Goal: Task Accomplishment & Management: Manage account settings

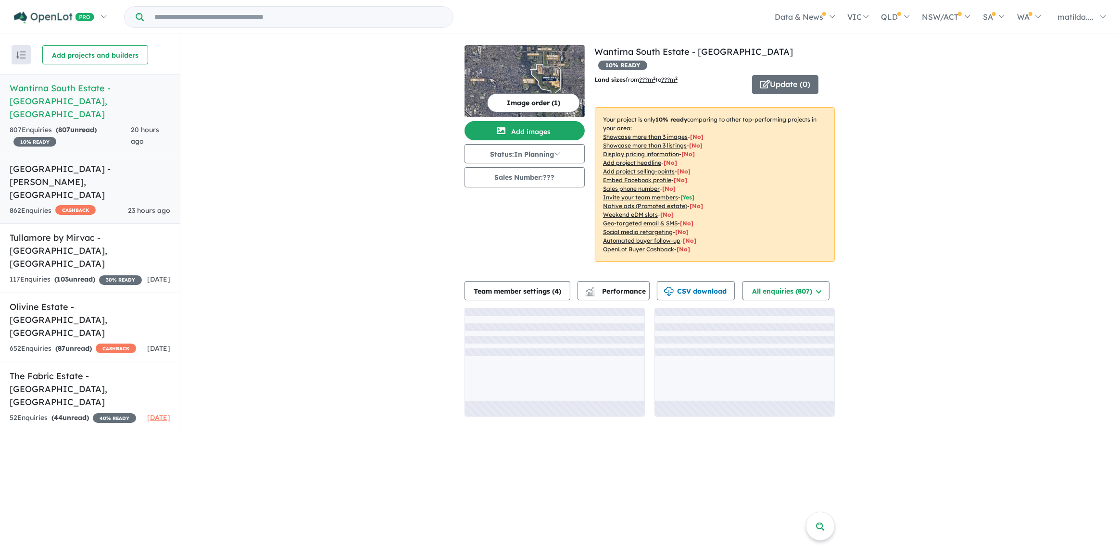
click at [111, 164] on h5 "Smiths Lane Estate - Clyde North , VIC" at bounding box center [90, 181] width 161 height 39
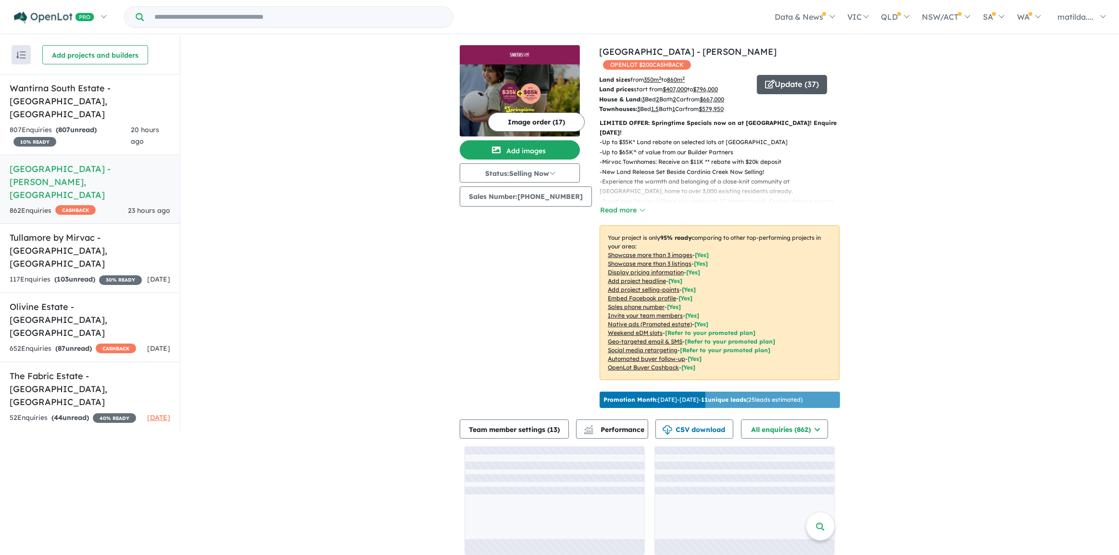
click at [772, 75] on button "Update ( 37 )" at bounding box center [792, 84] width 70 height 19
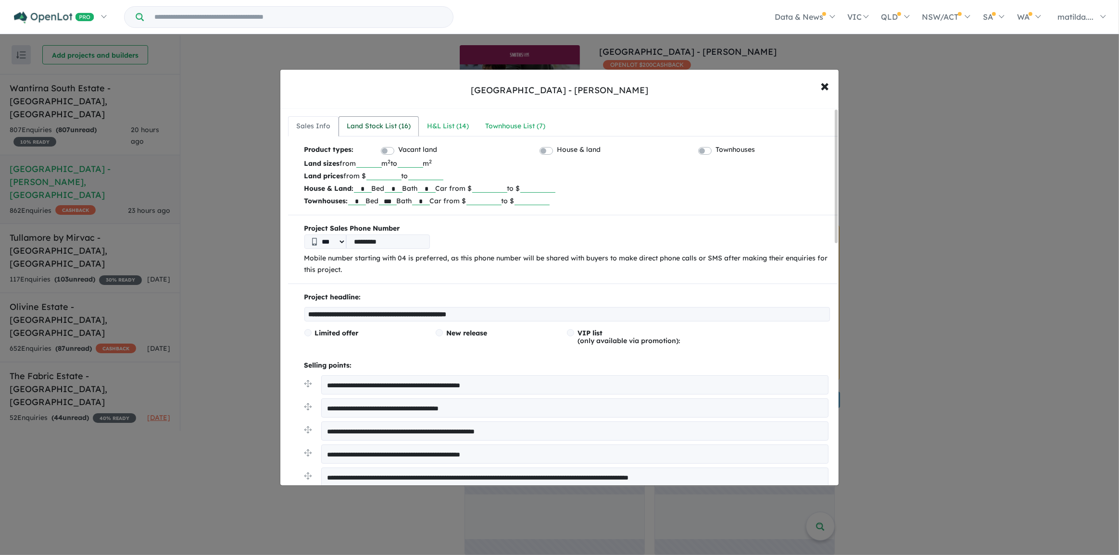
click at [415, 128] on link "Land Stock List ( 16 )" at bounding box center [378, 126] width 80 height 20
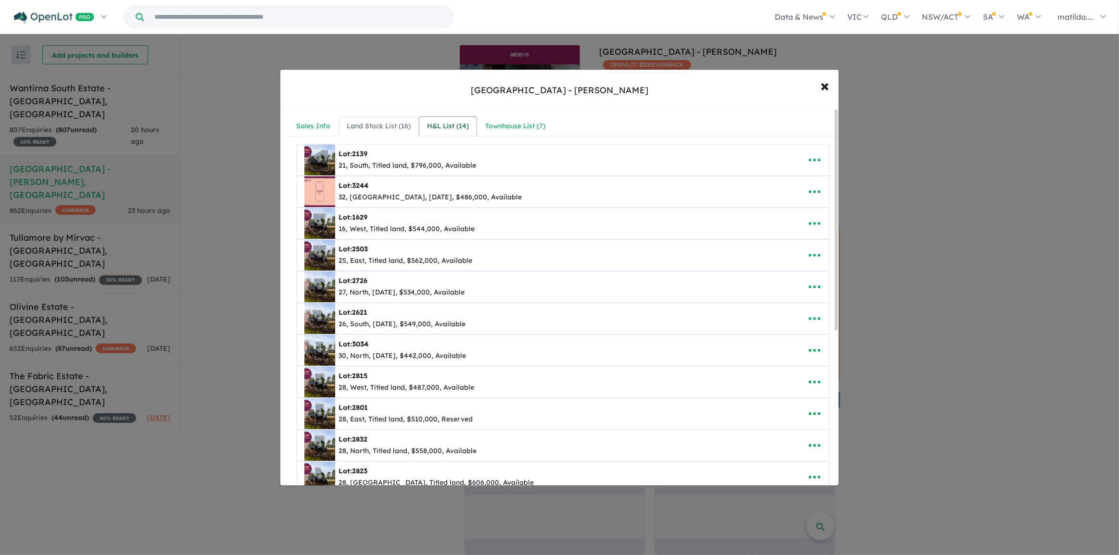
click at [450, 124] on div "H&L List ( 14 )" at bounding box center [448, 127] width 42 height 12
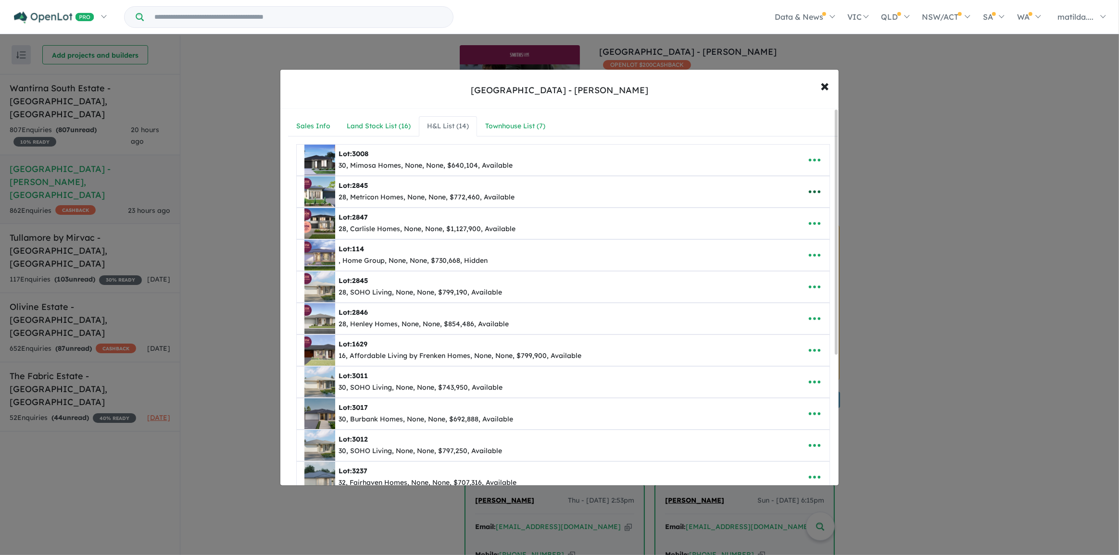
click at [810, 192] on icon "button" at bounding box center [814, 192] width 14 height 14
click at [809, 207] on link "Edit" at bounding box center [793, 215] width 71 height 22
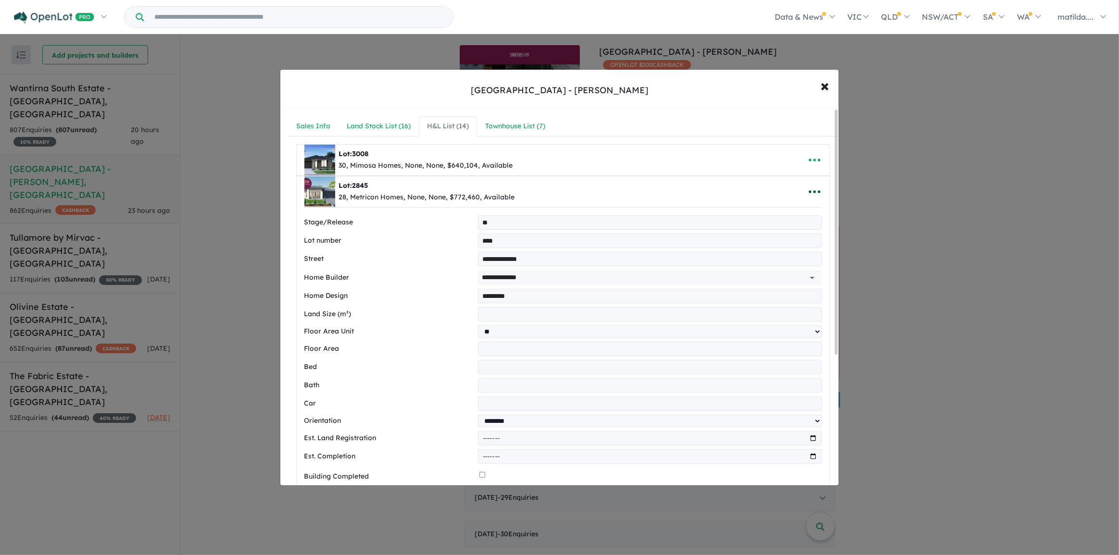
click at [817, 192] on icon "button" at bounding box center [814, 191] width 12 height 3
click at [792, 231] on link "Remove" at bounding box center [793, 237] width 71 height 22
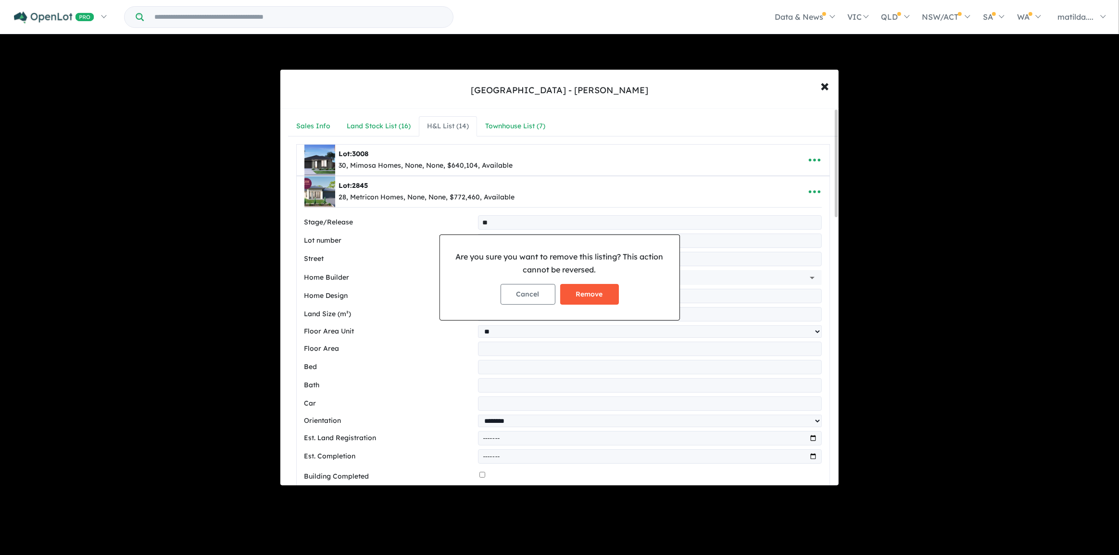
click at [583, 297] on button "Remove" at bounding box center [589, 294] width 59 height 21
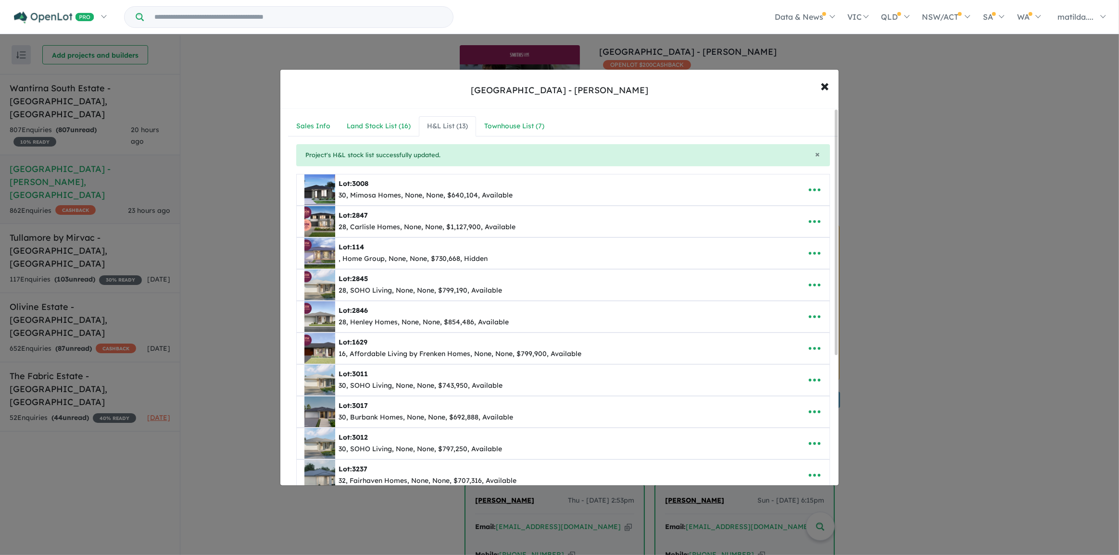
drag, startPoint x: 948, startPoint y: 446, endPoint x: 873, endPoint y: 443, distance: 75.1
click at [948, 446] on div "**********" at bounding box center [559, 277] width 1119 height 555
